Goal: Transaction & Acquisition: Book appointment/travel/reservation

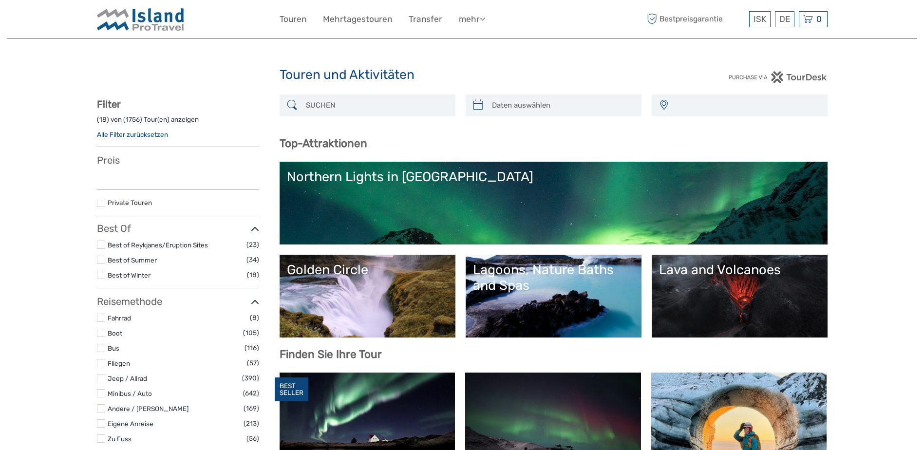
select select
click at [354, 110] on input "search" at bounding box center [376, 105] width 149 height 17
type input "my"
select select
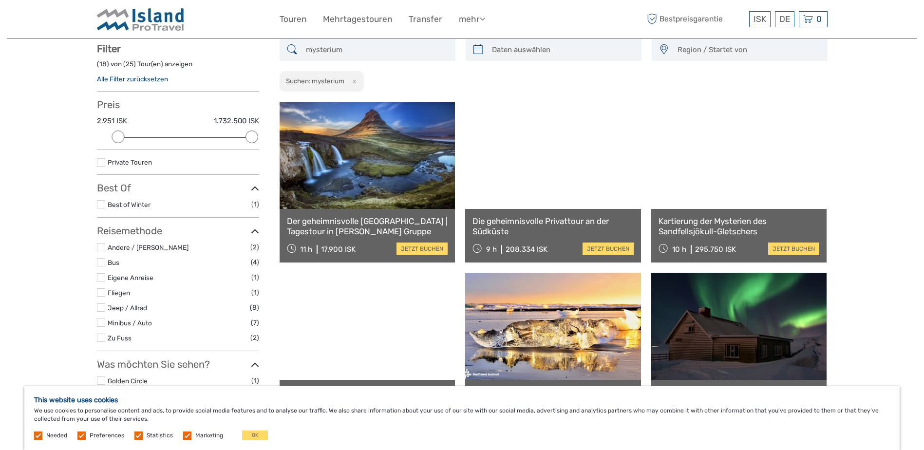
scroll to position [202, 0]
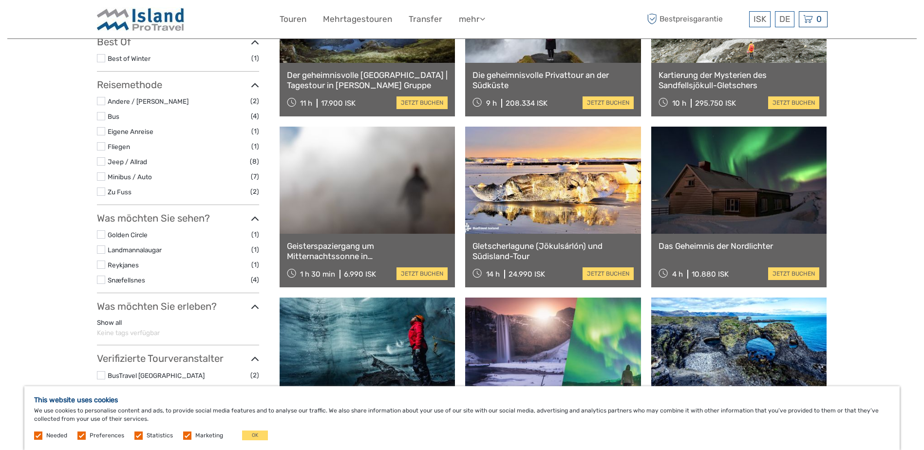
type input "mysterium"
click at [755, 208] on link at bounding box center [739, 180] width 176 height 107
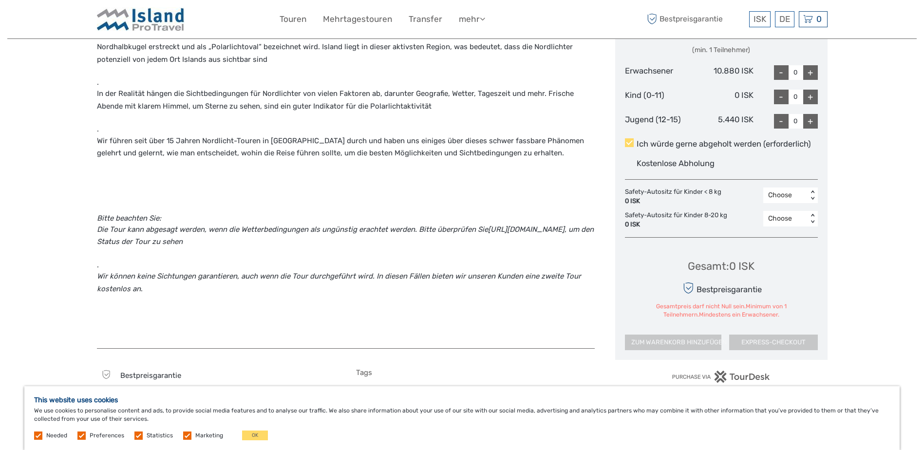
scroll to position [536, 0]
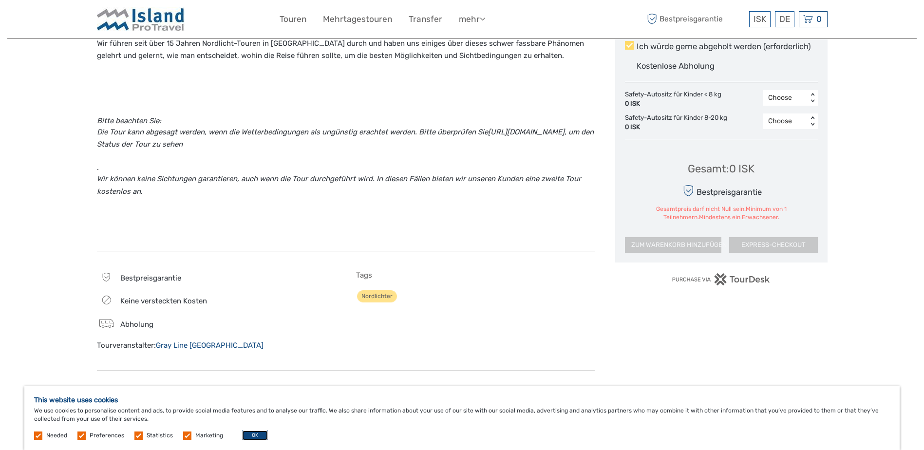
click at [254, 435] on button "OK" at bounding box center [255, 436] width 26 height 10
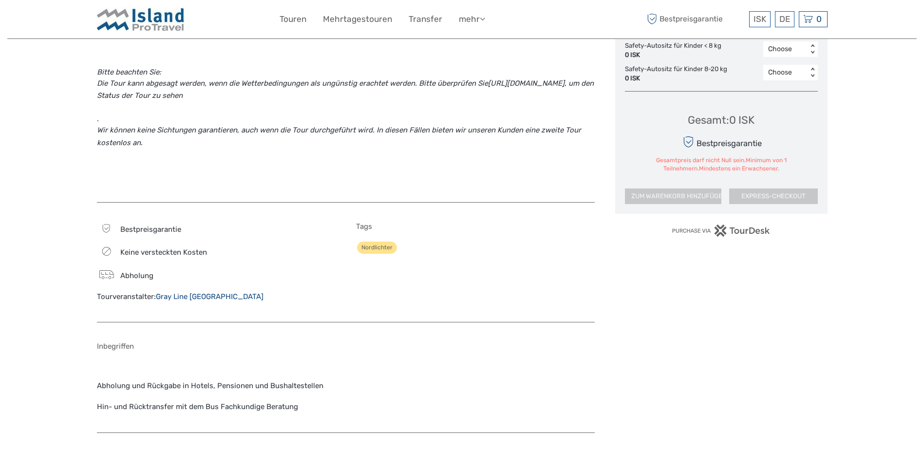
scroll to position [780, 0]
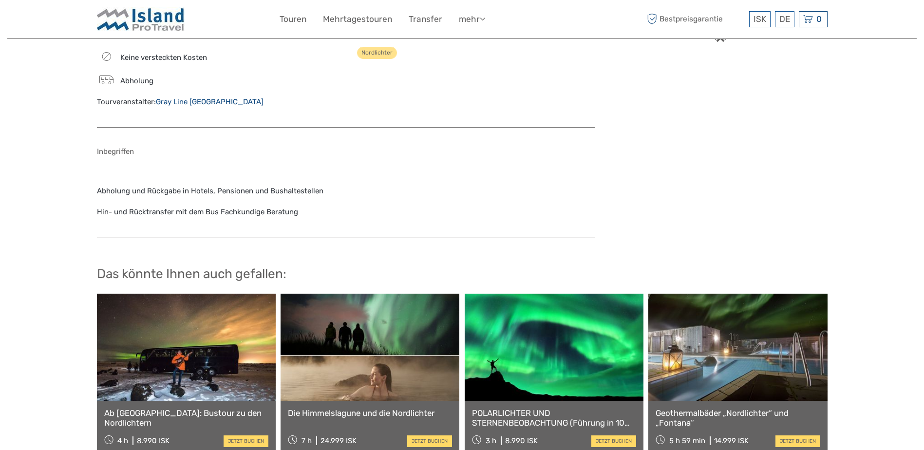
click at [151, 336] on link at bounding box center [186, 347] width 179 height 107
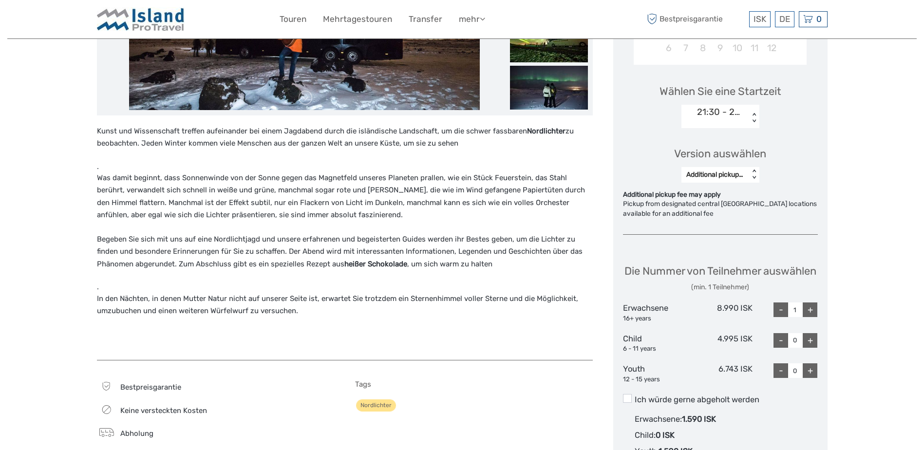
scroll to position [487, 0]
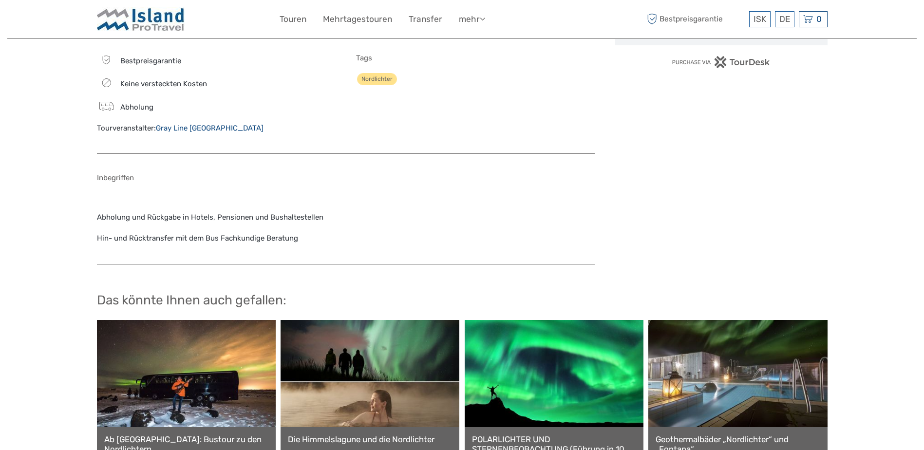
click at [519, 397] on link at bounding box center [554, 373] width 179 height 107
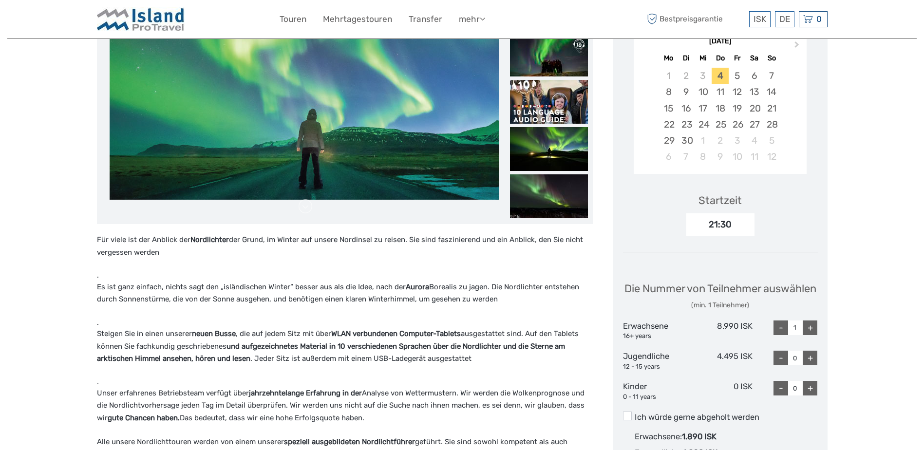
scroll to position [390, 0]
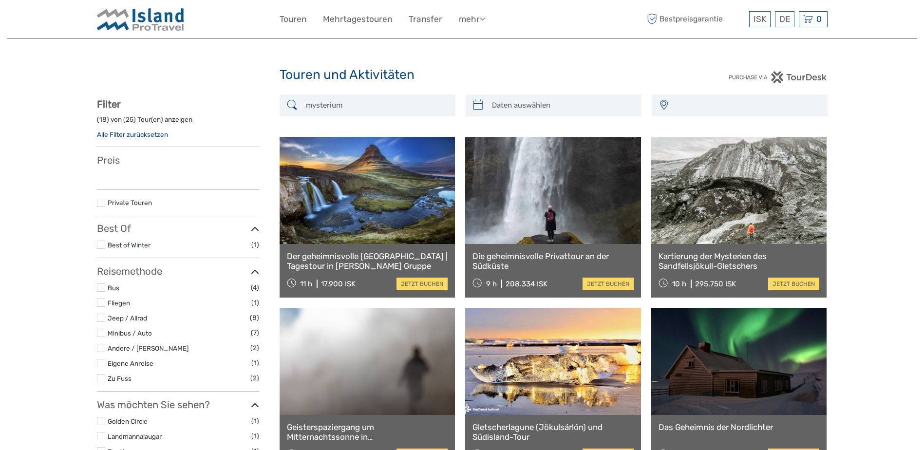
select select
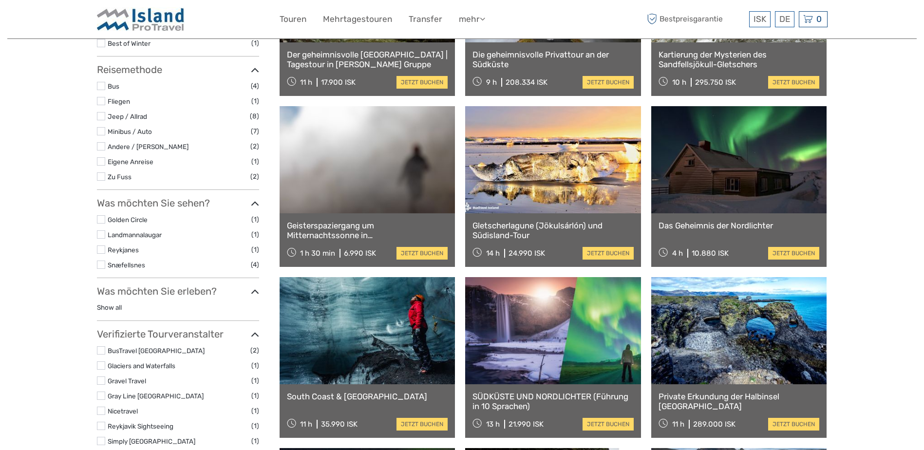
select select
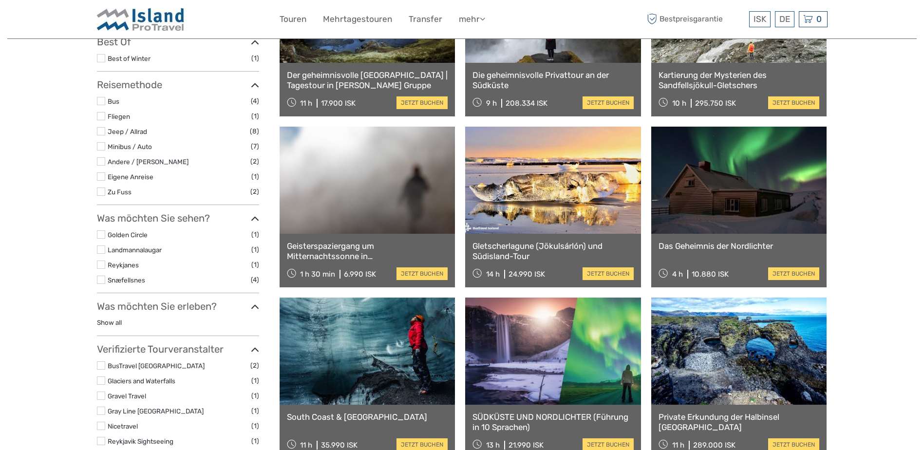
scroll to position [0, 0]
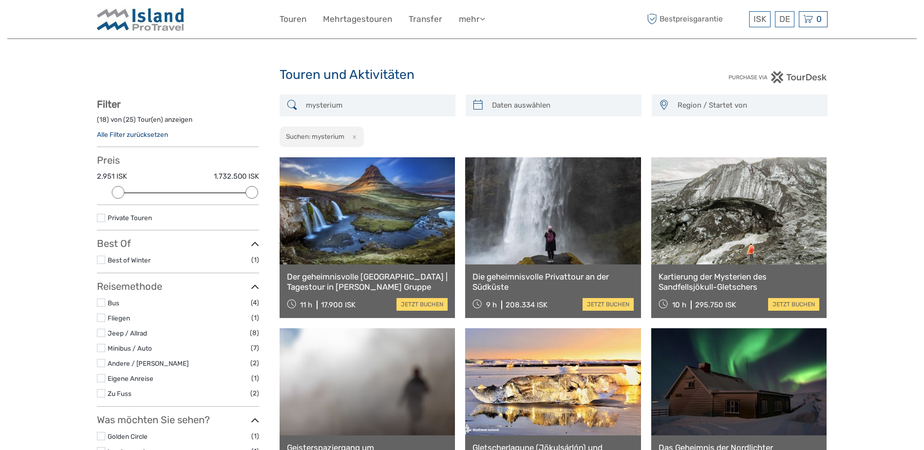
drag, startPoint x: 346, startPoint y: 103, endPoint x: 289, endPoint y: 107, distance: 57.1
click at [289, 107] on div "mysterium" at bounding box center [368, 106] width 176 height 22
click at [354, 136] on button "x" at bounding box center [352, 137] width 13 height 10
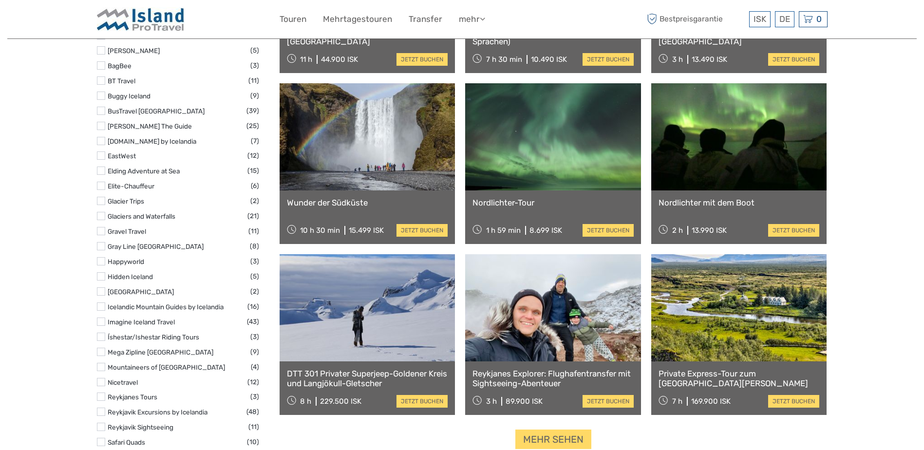
scroll to position [835, 0]
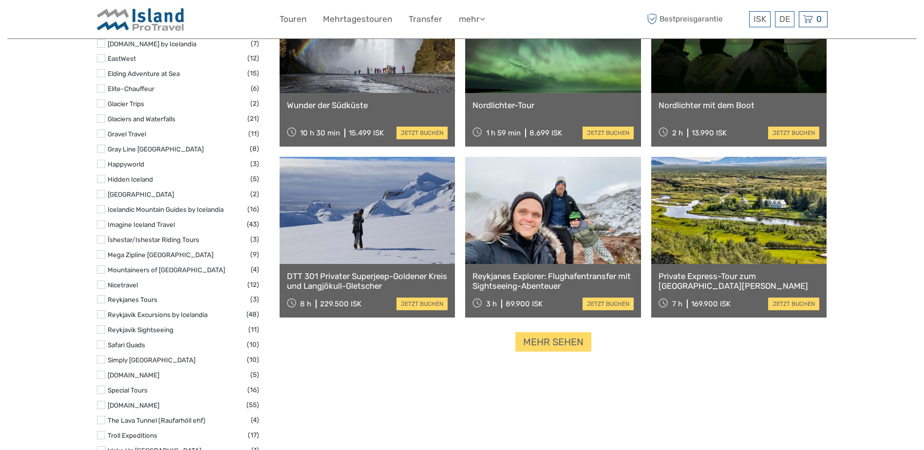
click at [101, 316] on label at bounding box center [101, 314] width 8 height 8
click at [0, 0] on input "checkbox" at bounding box center [0, 0] width 0 height 0
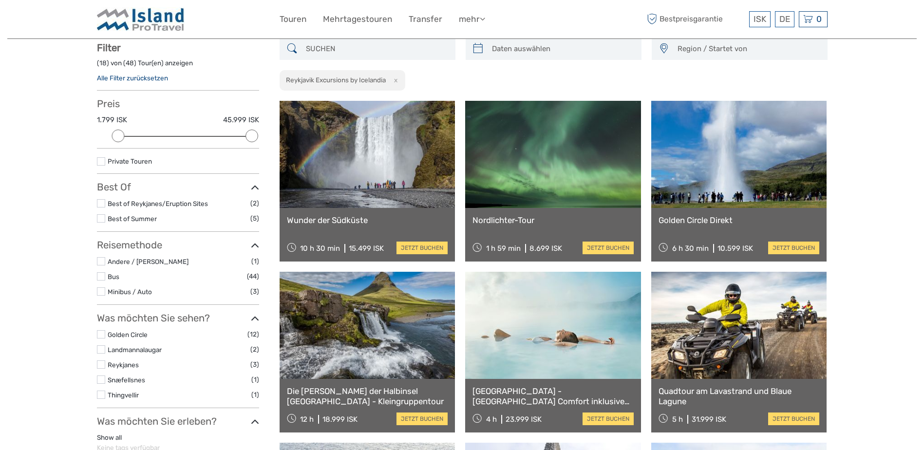
scroll to position [56, 0]
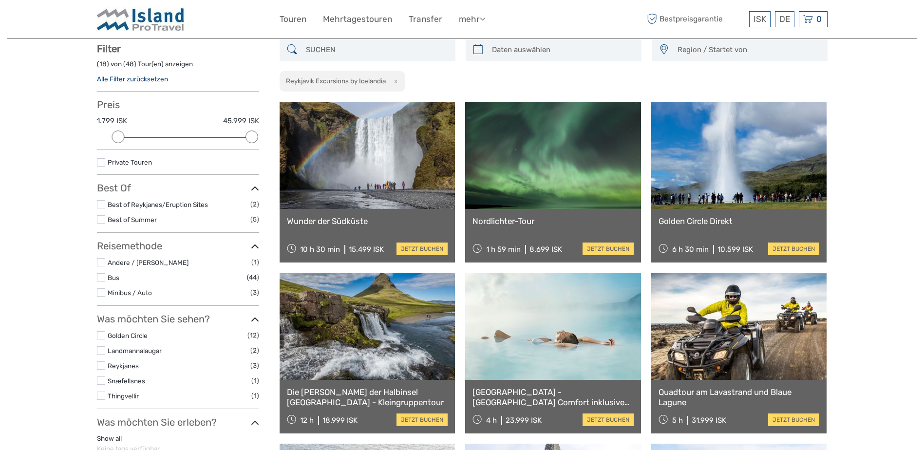
click at [570, 202] on link at bounding box center [553, 155] width 176 height 107
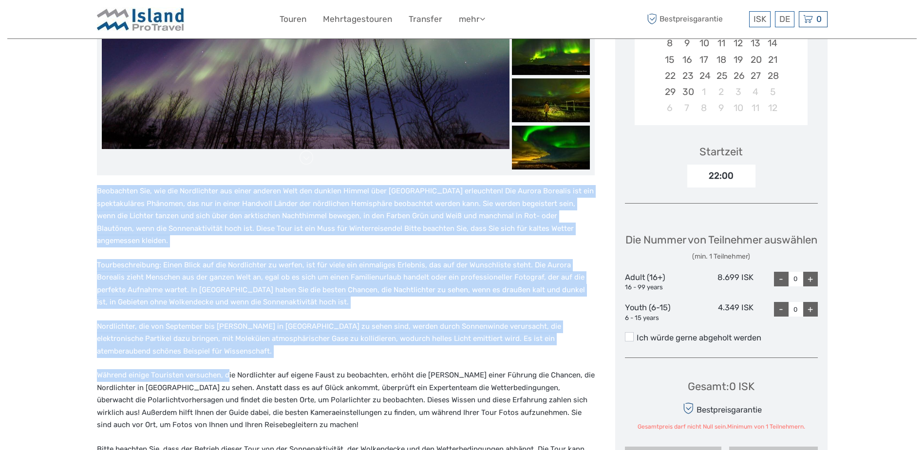
scroll to position [292, 0]
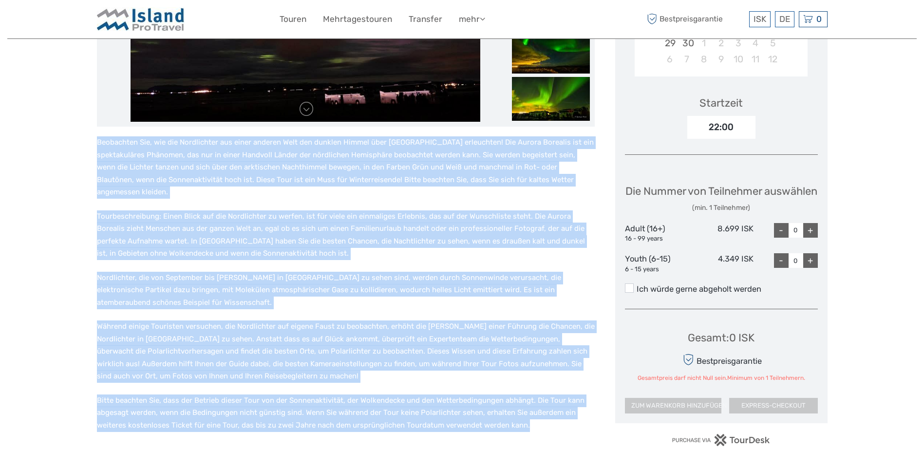
drag, startPoint x: 98, startPoint y: 279, endPoint x: 534, endPoint y: 401, distance: 452.7
click at [534, 401] on div "Beobachten Sie, wie die Nordlichter aus einer anderen Welt den dunklen Himmel ü…" at bounding box center [346, 289] width 498 height 307
copy div "Beobachten Sie, wie die Nordlichter aus einer anderen Welt den dunklen Himmel ü…"
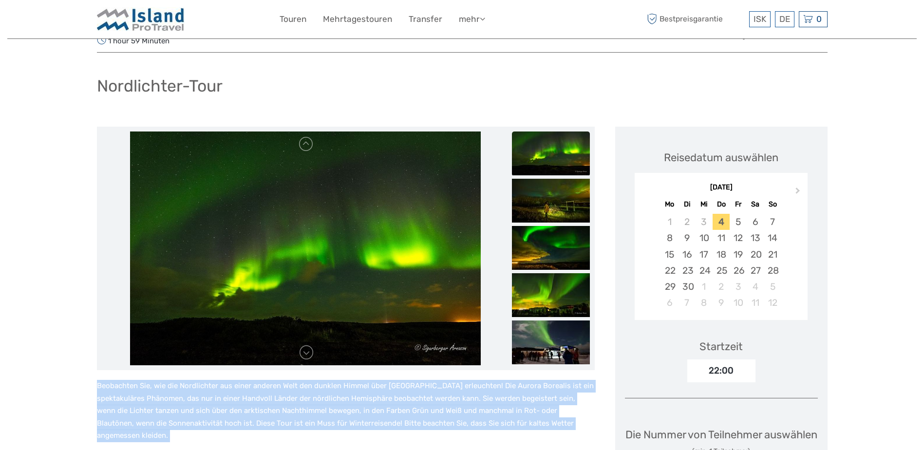
scroll to position [0, 0]
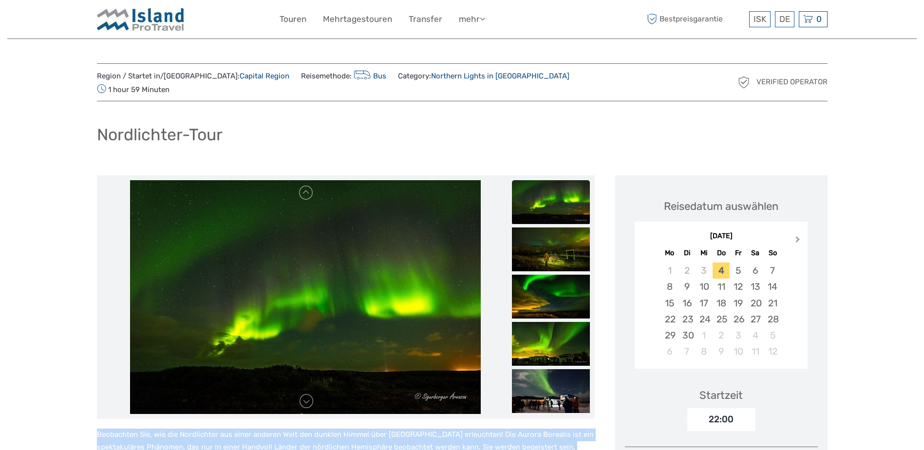
click at [798, 234] on span "Next Month" at bounding box center [798, 241] width 0 height 14
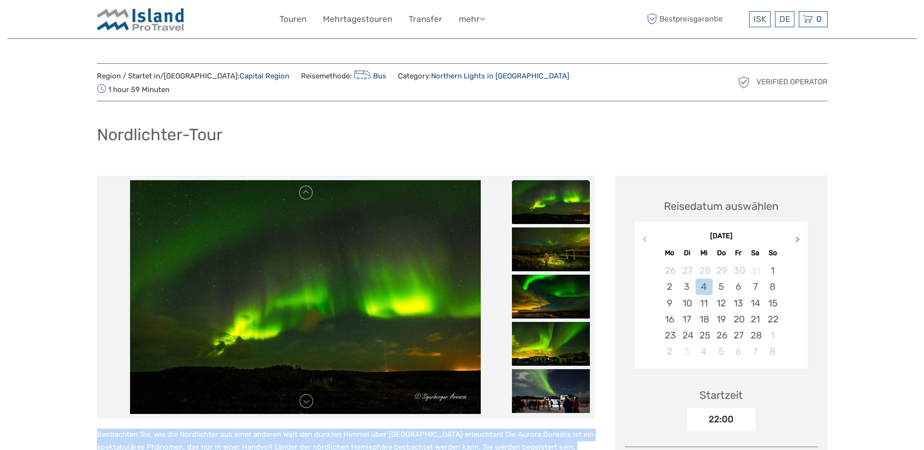
click at [798, 234] on span "Next Month" at bounding box center [798, 241] width 0 height 14
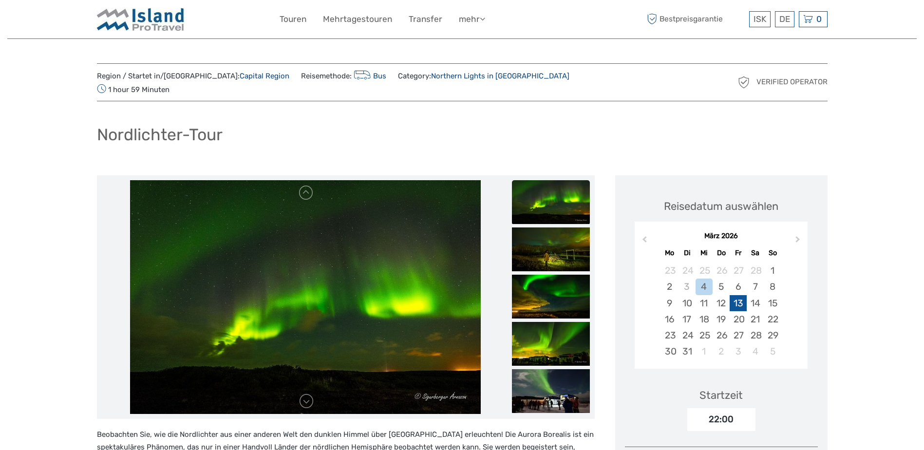
click at [739, 295] on div "13" at bounding box center [738, 303] width 17 height 16
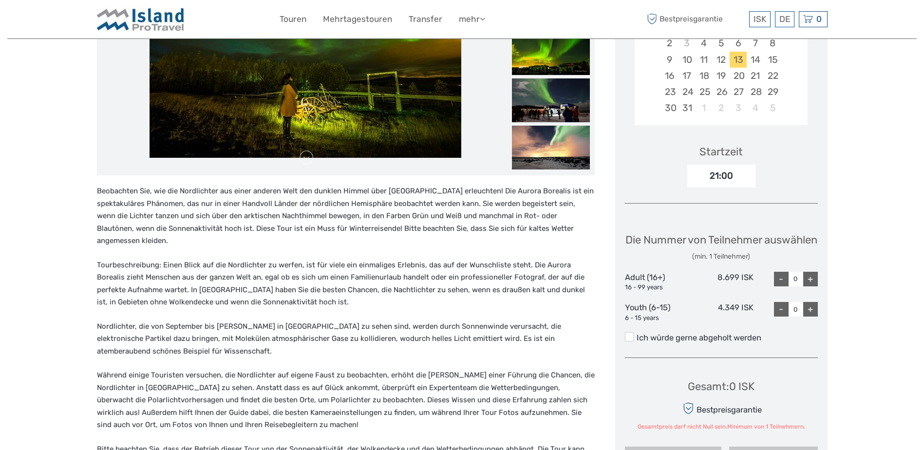
scroll to position [341, 0]
